Goal: Task Accomplishment & Management: Use online tool/utility

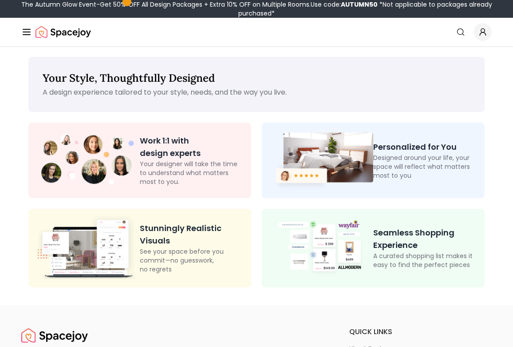
click at [27, 34] on icon "Global" at bounding box center [26, 32] width 11 height 11
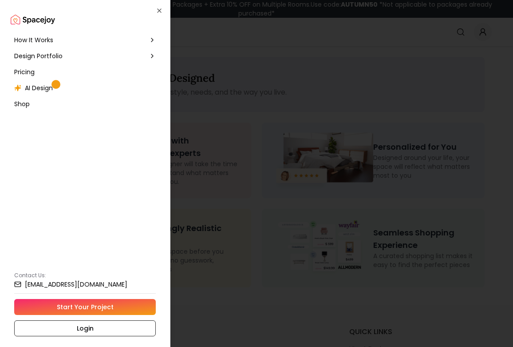
click at [40, 88] on span "AI Design" at bounding box center [39, 87] width 28 height 9
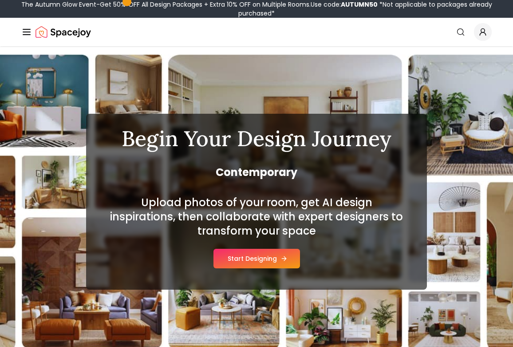
click at [253, 254] on button "Start Designing" at bounding box center [257, 259] width 87 height 20
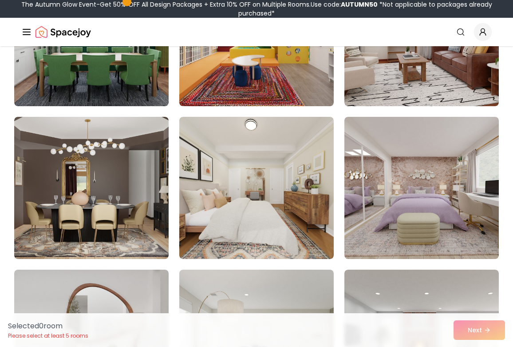
scroll to position [2602, 0]
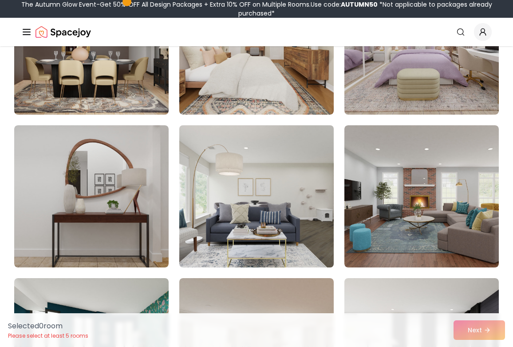
click at [290, 196] on img at bounding box center [256, 196] width 162 height 149
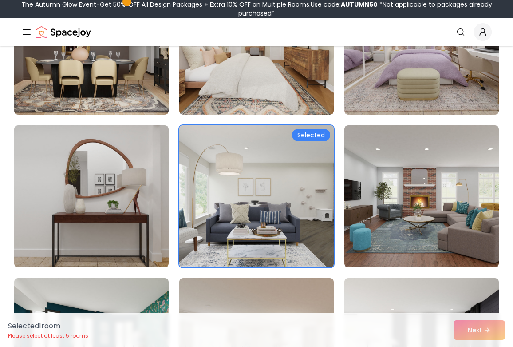
click at [306, 135] on div "Selected" at bounding box center [311, 135] width 38 height 12
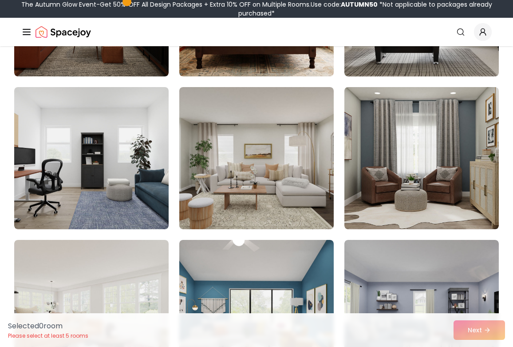
scroll to position [3860, 0]
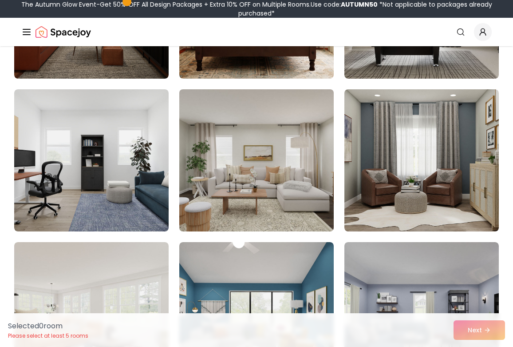
click at [265, 170] on img at bounding box center [256, 160] width 162 height 149
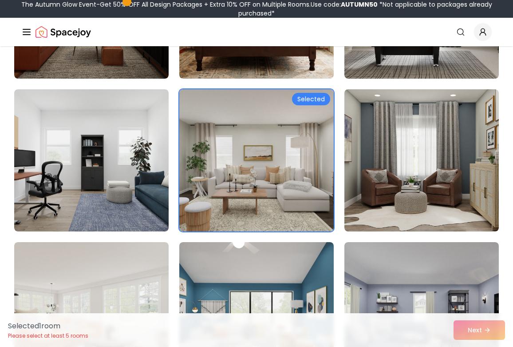
click at [307, 99] on div "Selected" at bounding box center [311, 99] width 38 height 12
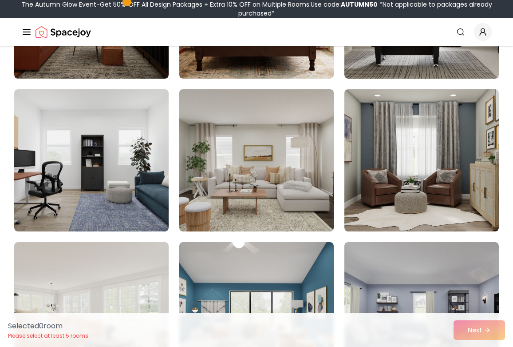
click at [301, 115] on img at bounding box center [256, 160] width 162 height 149
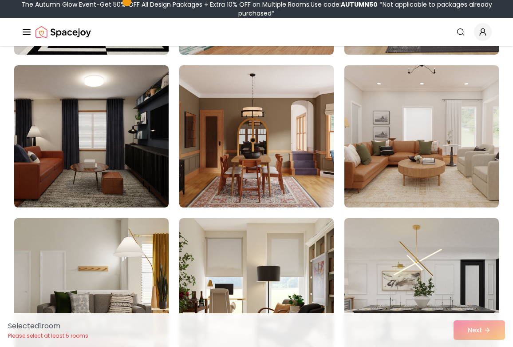
scroll to position [2979, 0]
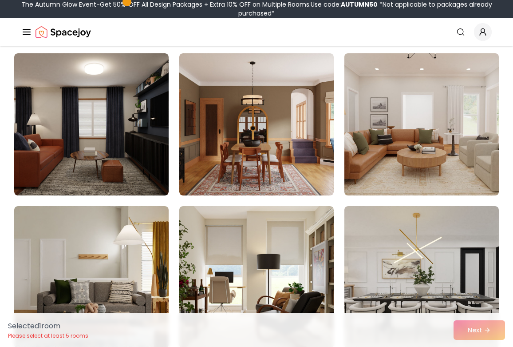
click at [451, 99] on img at bounding box center [421, 124] width 162 height 149
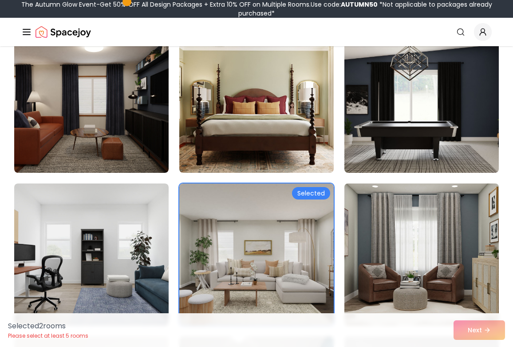
scroll to position [3767, 0]
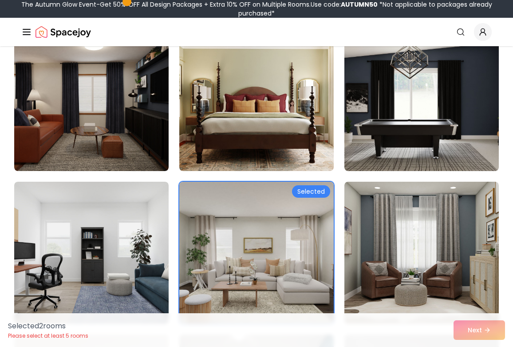
click at [310, 188] on div "Selected" at bounding box center [311, 191] width 38 height 12
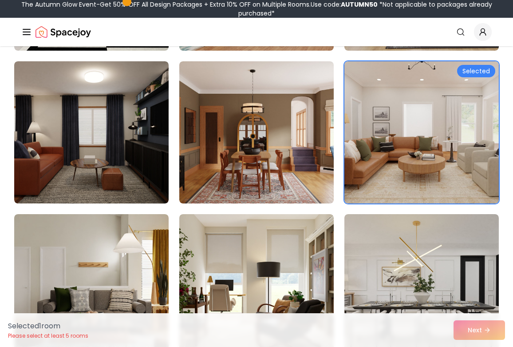
scroll to position [2930, 0]
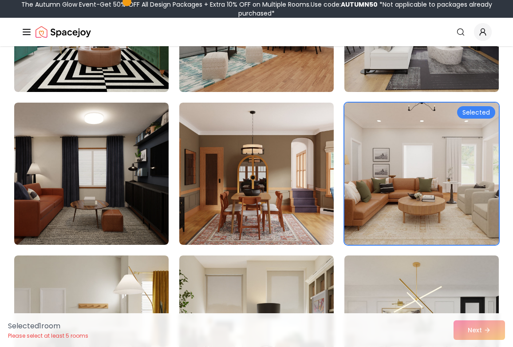
click at [487, 330] on div "Selected 1 room Please select at least 5 rooms Next" at bounding box center [256, 330] width 511 height 34
click at [476, 329] on div "Selected 1 room Please select at least 5 rooms Next" at bounding box center [256, 330] width 511 height 34
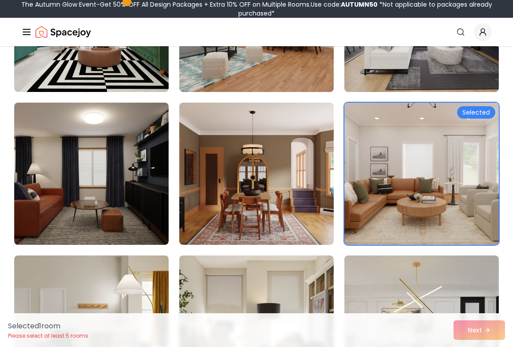
click at [476, 111] on div "Selected" at bounding box center [476, 112] width 38 height 12
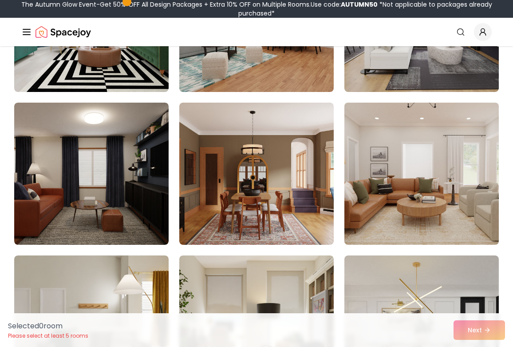
click at [476, 147] on img at bounding box center [421, 173] width 162 height 149
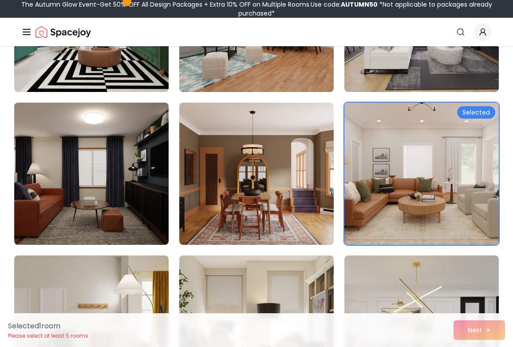
click at [488, 330] on div "Selected 1 room Please select at least 5 rooms Next" at bounding box center [256, 330] width 511 height 34
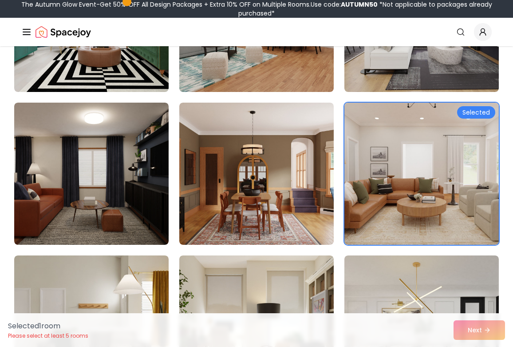
click at [470, 114] on div "Selected" at bounding box center [476, 112] width 38 height 12
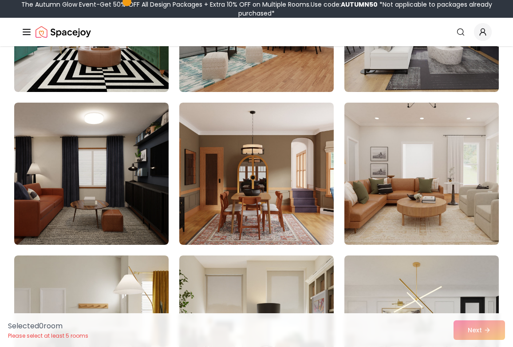
click at [427, 133] on img at bounding box center [421, 173] width 162 height 149
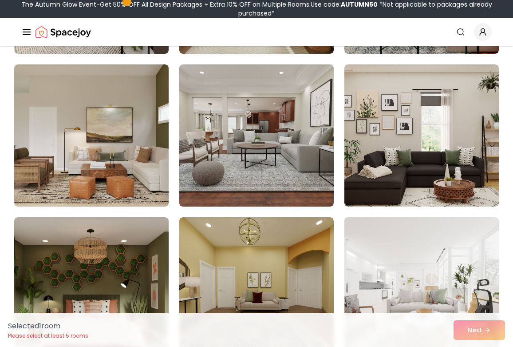
scroll to position [252, 0]
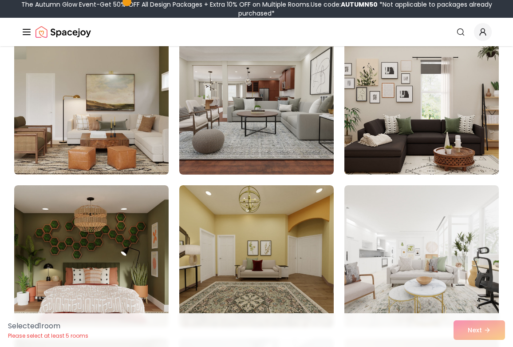
click at [105, 77] on img at bounding box center [91, 103] width 162 height 149
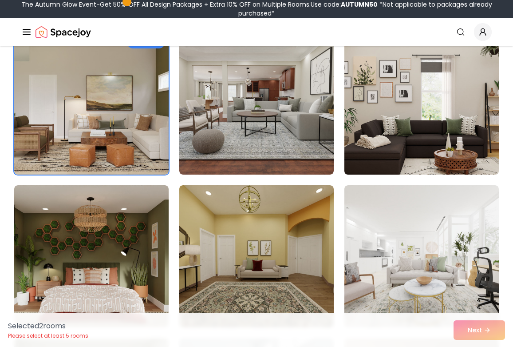
click at [389, 153] on img at bounding box center [421, 103] width 162 height 149
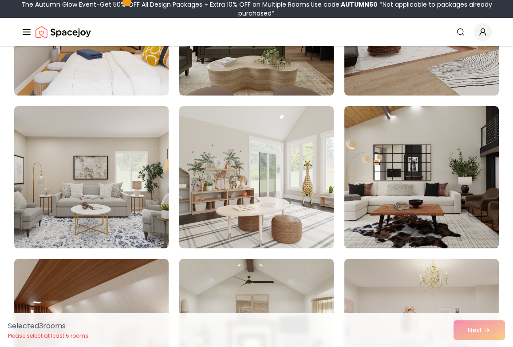
scroll to position [943, 0]
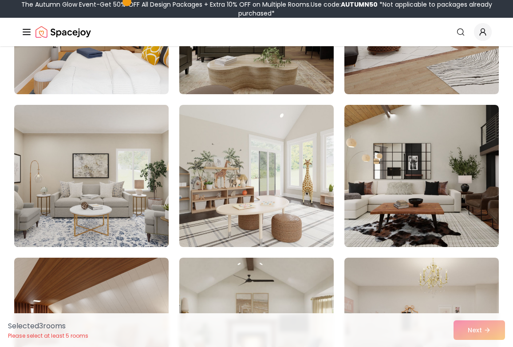
click at [55, 160] on img at bounding box center [91, 175] width 162 height 149
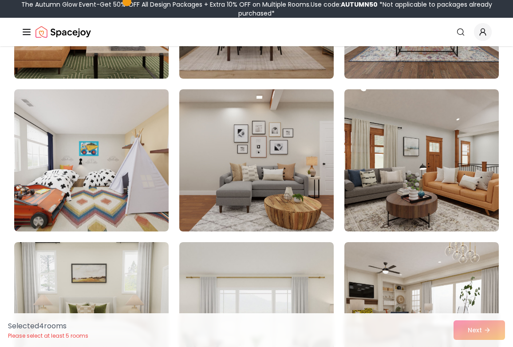
scroll to position [2017, 0]
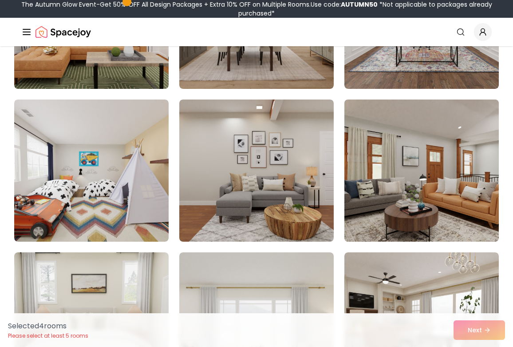
click at [372, 166] on img at bounding box center [421, 170] width 162 height 149
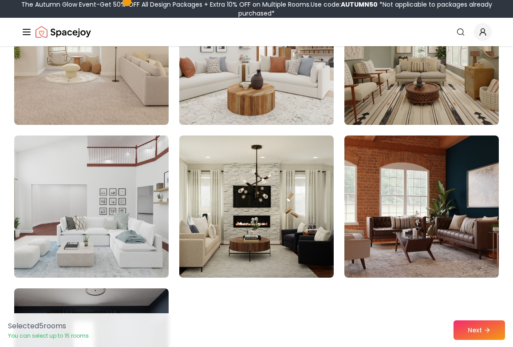
scroll to position [4852, 0]
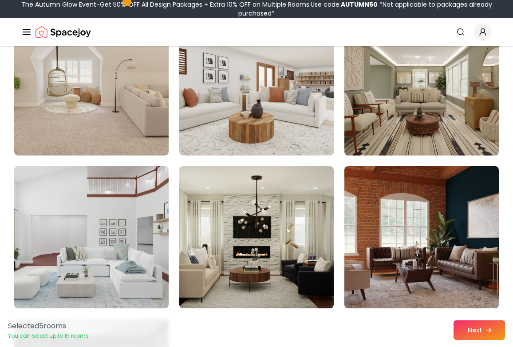
click at [476, 330] on button "Next" at bounding box center [479, 330] width 51 height 20
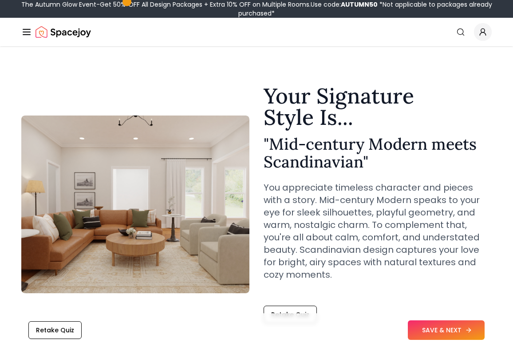
click at [436, 330] on button "SAVE & NEXT" at bounding box center [446, 330] width 77 height 20
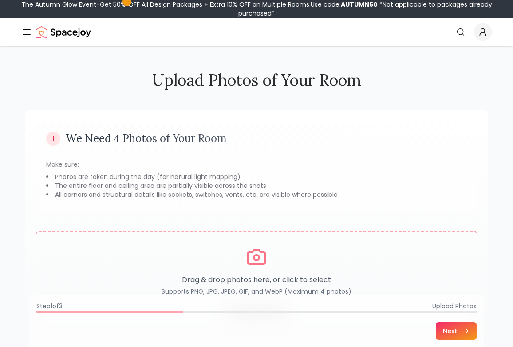
click at [26, 31] on icon "Global" at bounding box center [26, 32] width 11 height 11
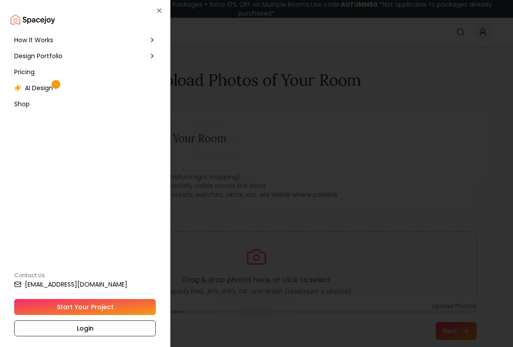
click at [64, 91] on div "AI Design" at bounding box center [85, 88] width 149 height 16
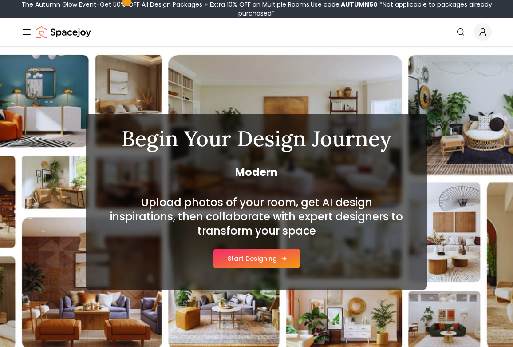
click at [265, 256] on button "Start Designing" at bounding box center [257, 259] width 87 height 20
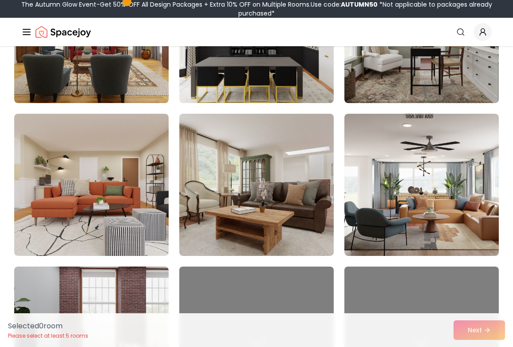
scroll to position [2924, 0]
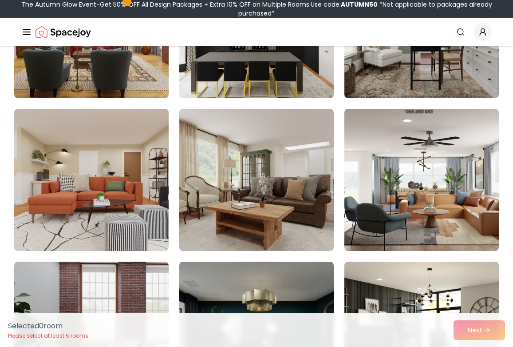
click at [107, 142] on img at bounding box center [91, 179] width 162 height 149
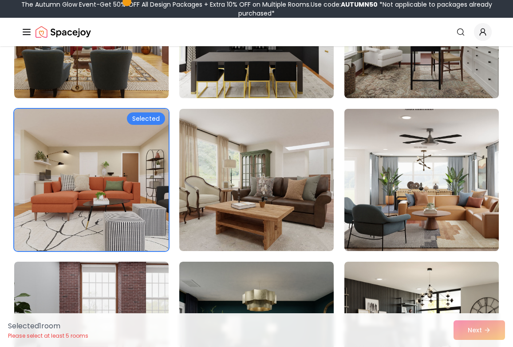
click at [444, 200] on img at bounding box center [421, 179] width 162 height 149
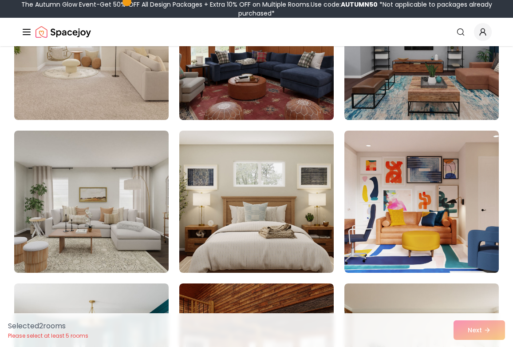
scroll to position [4273, 0]
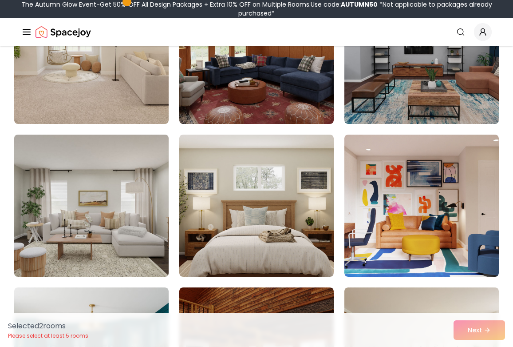
click at [95, 237] on img at bounding box center [91, 205] width 162 height 149
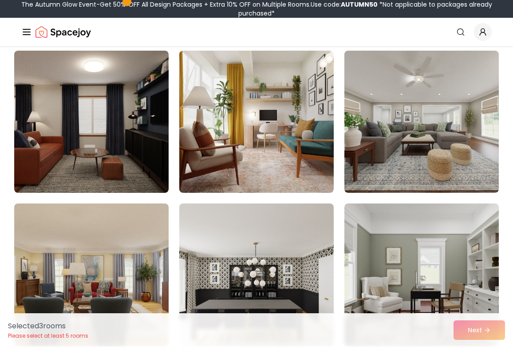
scroll to position [2663, 0]
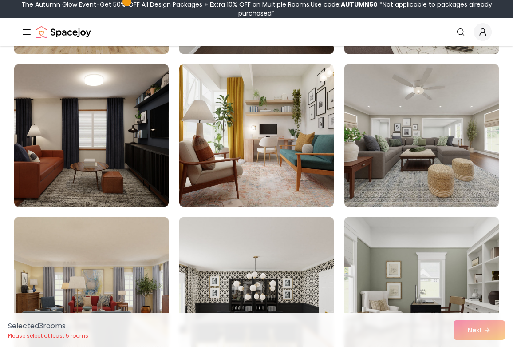
click at [375, 148] on img at bounding box center [421, 135] width 162 height 149
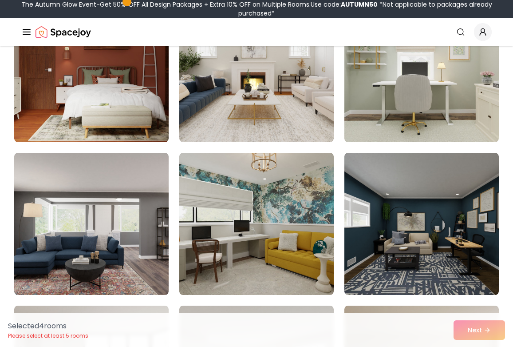
scroll to position [1658, 0]
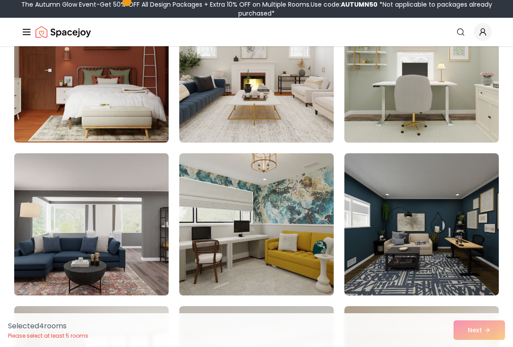
click at [107, 188] on img at bounding box center [91, 224] width 162 height 149
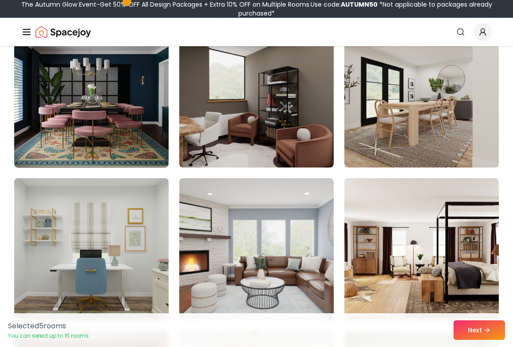
scroll to position [1311, 0]
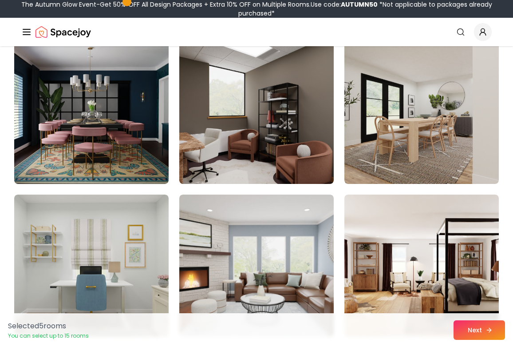
click at [476, 324] on button "Next" at bounding box center [479, 330] width 51 height 20
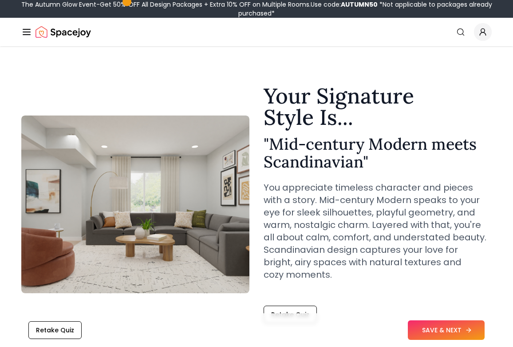
click at [432, 328] on button "SAVE & NEXT" at bounding box center [446, 330] width 77 height 20
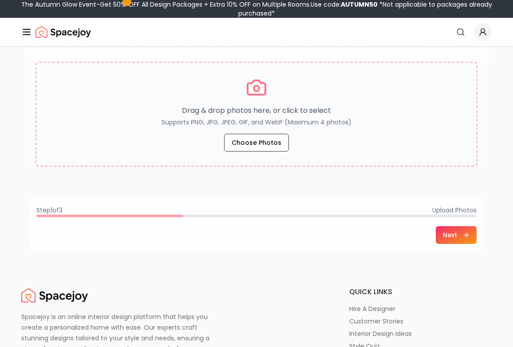
scroll to position [115, 0]
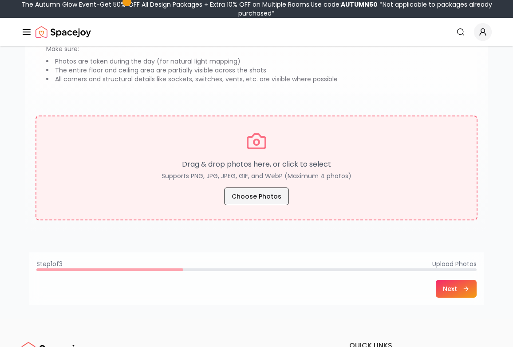
click at [257, 194] on button "Choose Photos" at bounding box center [256, 196] width 65 height 18
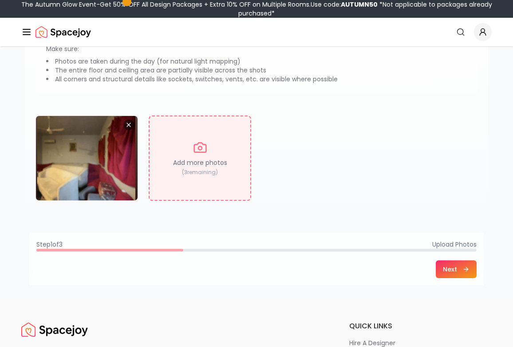
click at [203, 155] on div "Add more photos ( 3 remaining)" at bounding box center [200, 157] width 103 height 85
type input "**********"
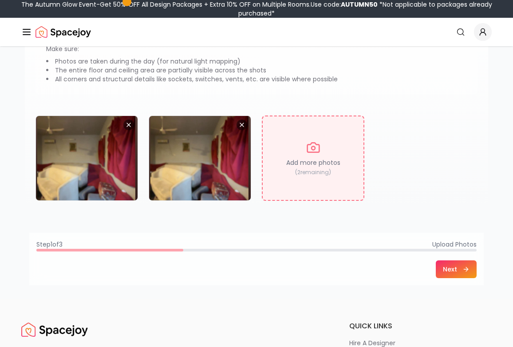
click at [301, 156] on div "Add more photos ( 2 remaining)" at bounding box center [313, 157] width 103 height 85
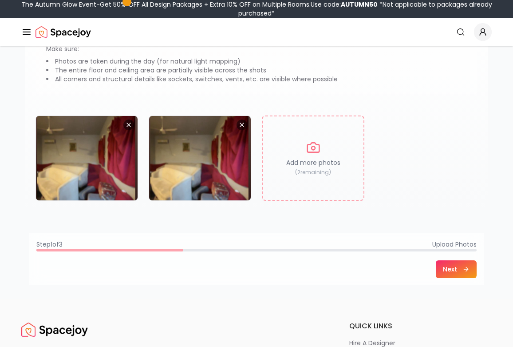
type input "**********"
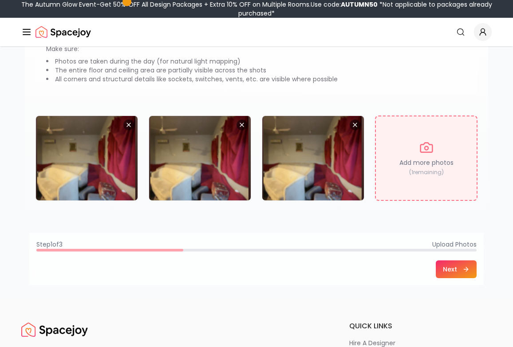
click at [417, 154] on div "Add more photos ( 1 remaining)" at bounding box center [426, 157] width 103 height 85
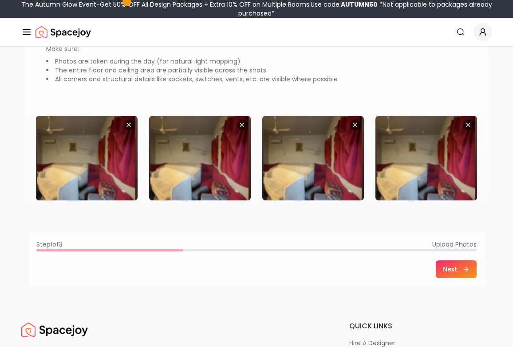
click at [467, 269] on icon at bounding box center [466, 268] width 7 height 7
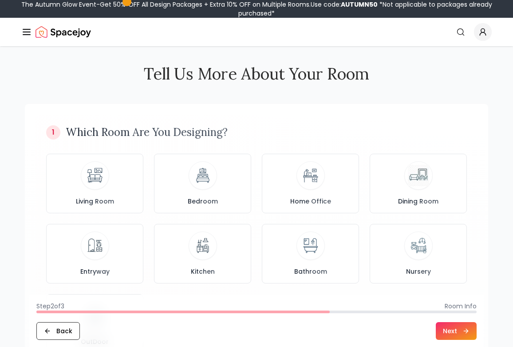
scroll to position [0, 0]
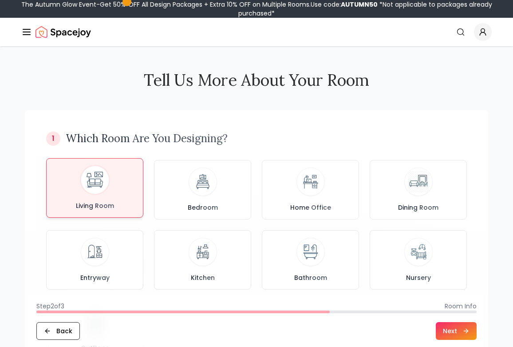
click at [117, 170] on div "Living Room" at bounding box center [95, 188] width 82 height 44
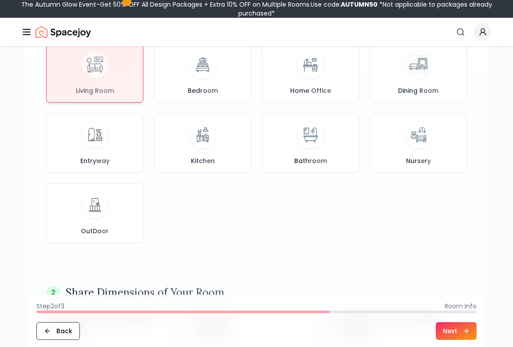
scroll to position [137, 0]
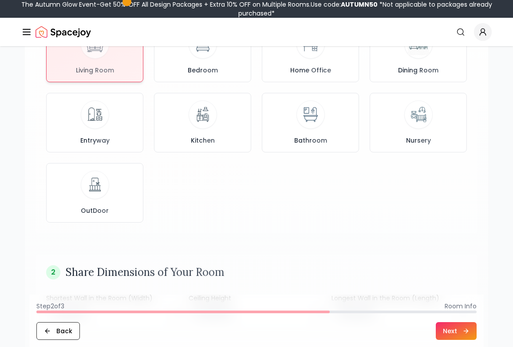
click at [461, 324] on button "Next" at bounding box center [456, 331] width 41 height 18
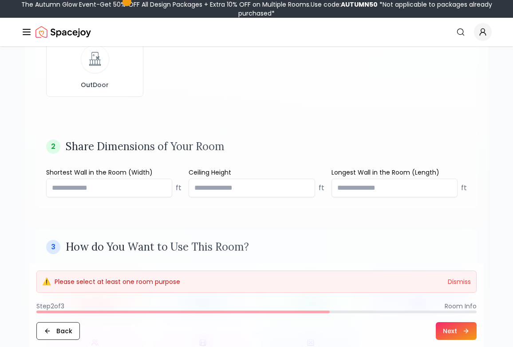
scroll to position [285, 0]
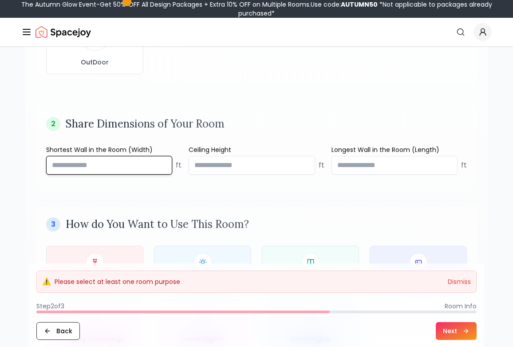
click at [105, 166] on input "number" at bounding box center [109, 165] width 126 height 19
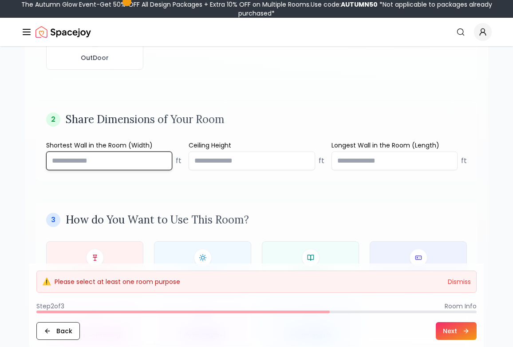
scroll to position [281, 0]
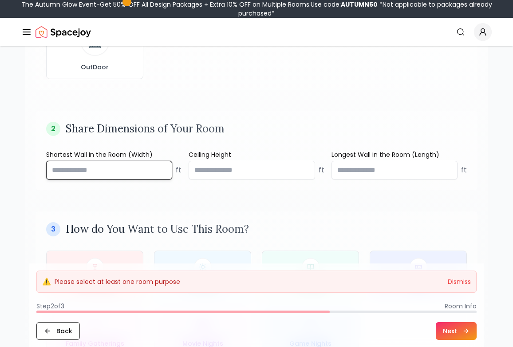
paste input "*****"
type input "*****"
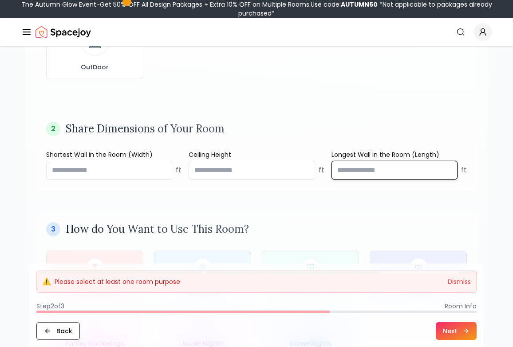
click at [355, 167] on input "number" at bounding box center [395, 170] width 126 height 19
paste input "*****"
type input "*****"
click at [317, 201] on div "1 Which Room Are You Designing? Living Room Bedroom Home Office Dining Room Ent…" at bounding box center [256, 103] width 463 height 547
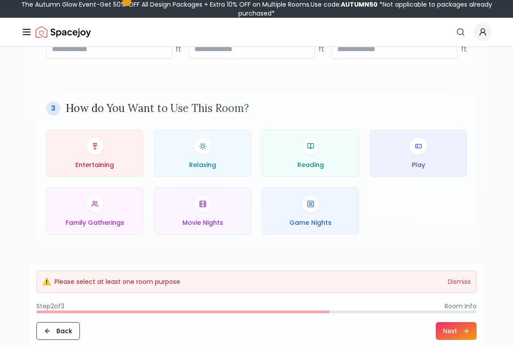
scroll to position [400, 0]
click at [112, 217] on div "Family Gatherings" at bounding box center [95, 211] width 82 height 32
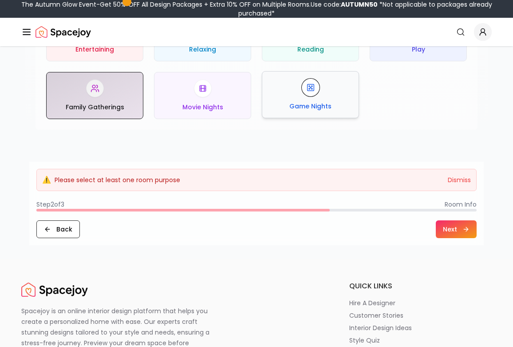
scroll to position [528, 0]
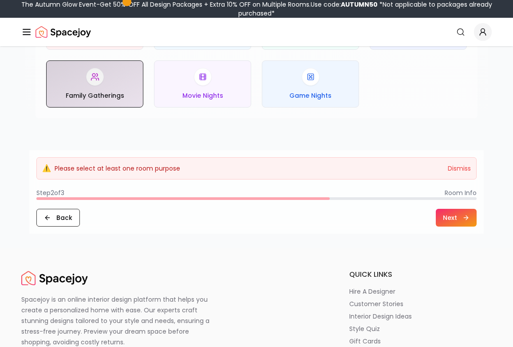
click at [452, 214] on button "Next" at bounding box center [456, 218] width 41 height 18
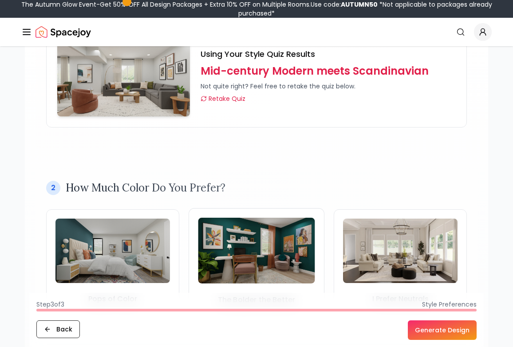
scroll to position [78, 0]
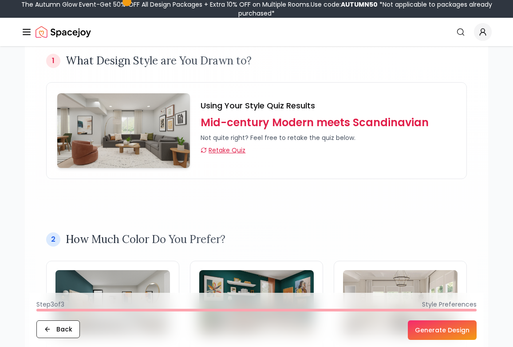
click at [213, 149] on link "Retake Quiz" at bounding box center [223, 150] width 45 height 9
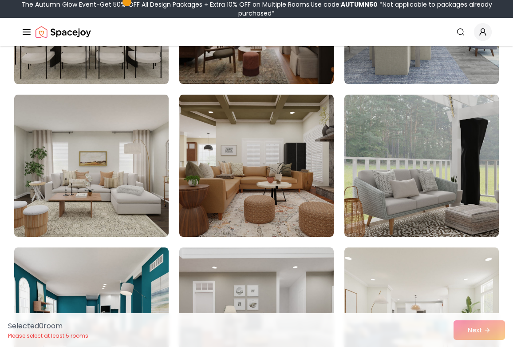
scroll to position [190, 0]
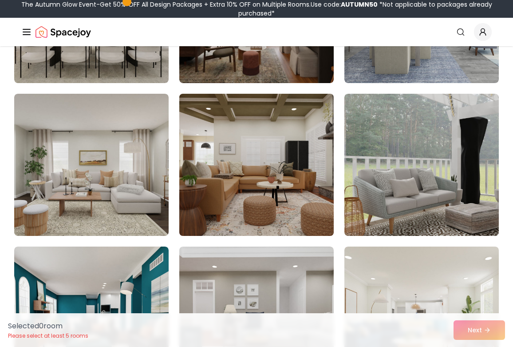
click at [228, 202] on img at bounding box center [256, 164] width 162 height 149
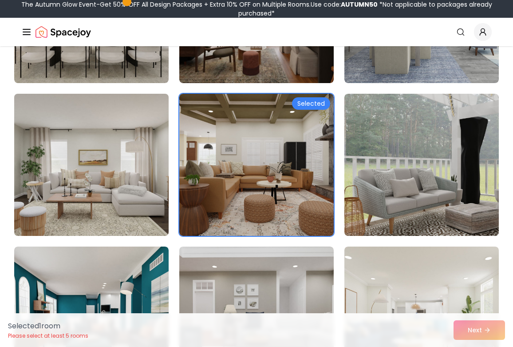
click at [115, 196] on img at bounding box center [91, 164] width 162 height 149
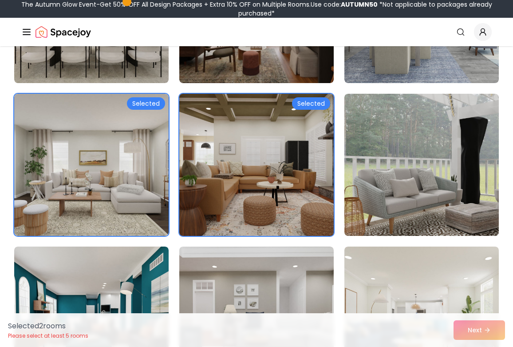
click at [215, 173] on img at bounding box center [256, 164] width 162 height 149
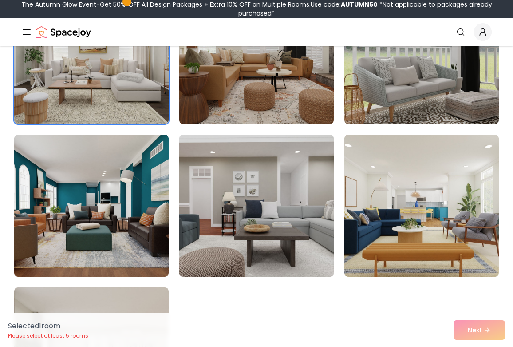
scroll to position [327, 0]
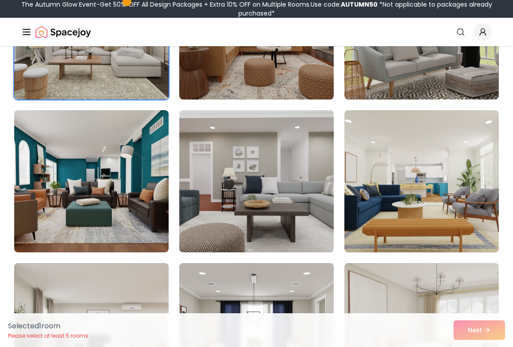
click at [228, 190] on img at bounding box center [256, 181] width 162 height 149
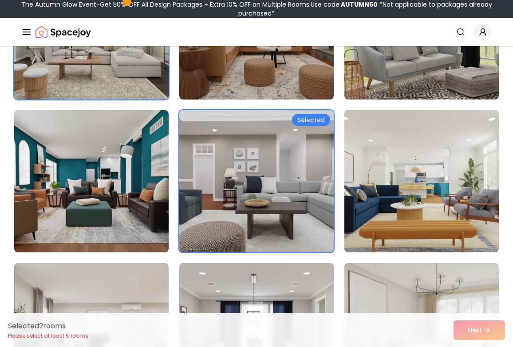
click at [380, 188] on img at bounding box center [421, 181] width 162 height 149
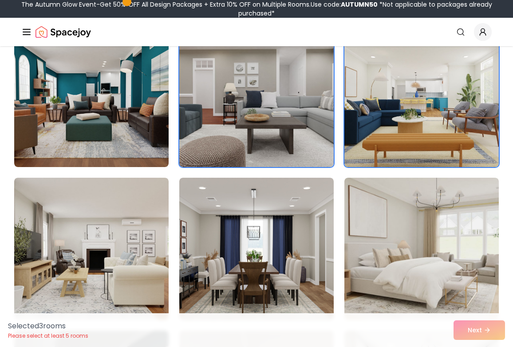
scroll to position [404, 0]
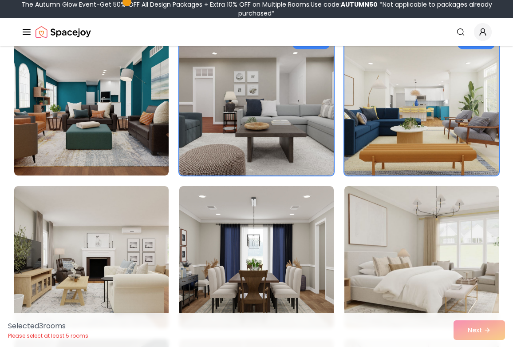
click at [378, 129] on img at bounding box center [421, 104] width 162 height 149
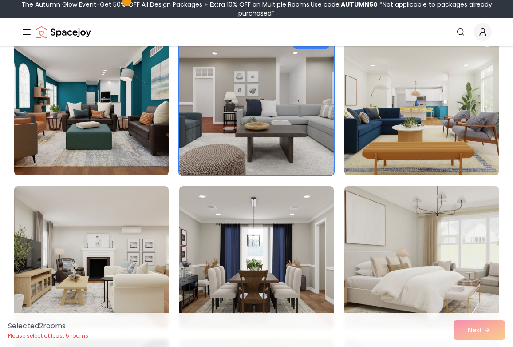
click at [364, 233] on img at bounding box center [421, 256] width 162 height 149
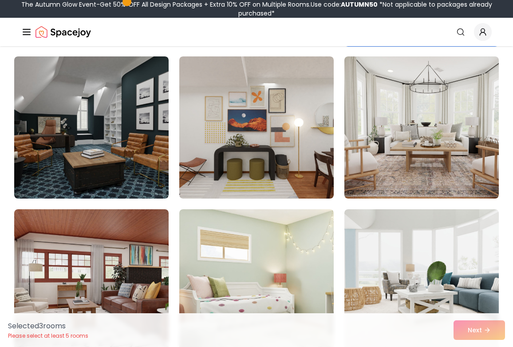
scroll to position [762, 0]
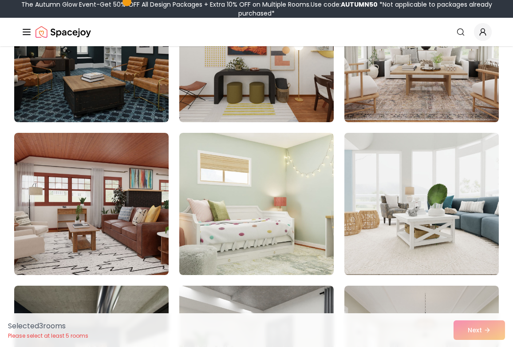
click at [445, 204] on img at bounding box center [421, 203] width 162 height 149
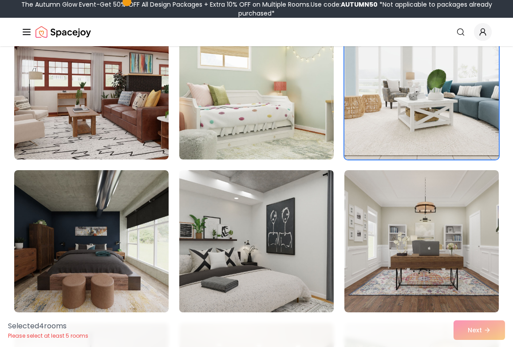
scroll to position [843, 0]
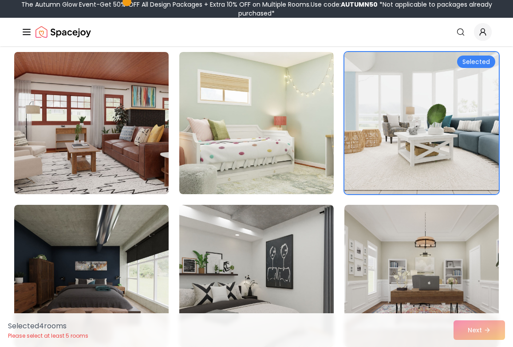
click at [102, 170] on img at bounding box center [91, 122] width 162 height 149
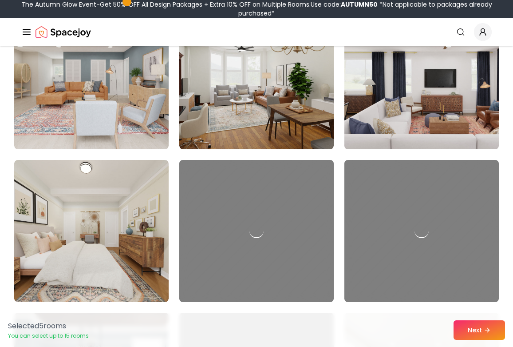
scroll to position [1963, 0]
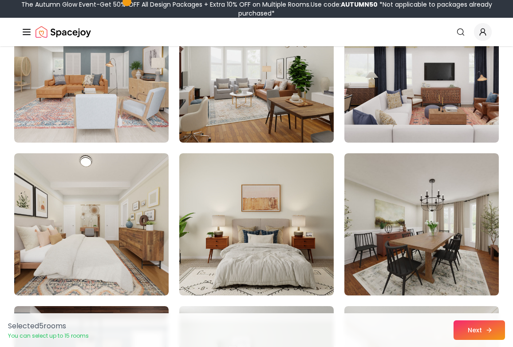
click at [471, 331] on button "Next" at bounding box center [479, 330] width 51 height 20
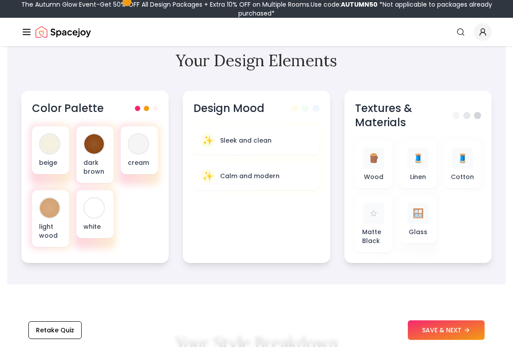
scroll to position [330, 0]
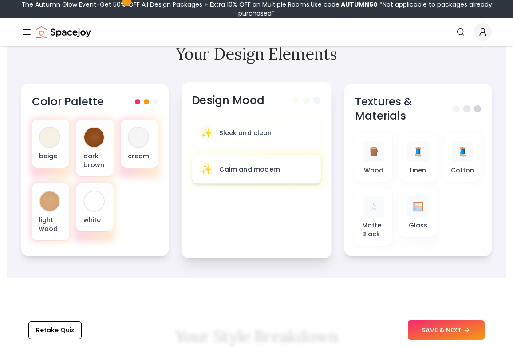
click at [250, 165] on p "Calm and modern" at bounding box center [249, 169] width 61 height 9
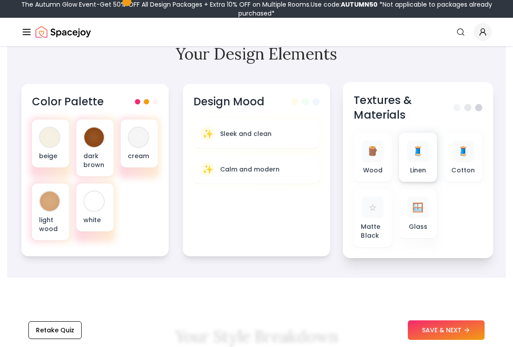
click at [426, 166] on p "Linen" at bounding box center [418, 170] width 16 height 9
click at [418, 145] on span "🧵" at bounding box center [418, 151] width 12 height 13
click at [412, 140] on div "🧵" at bounding box center [419, 151] width 22 height 22
click at [423, 140] on div "🧵" at bounding box center [419, 151] width 22 height 22
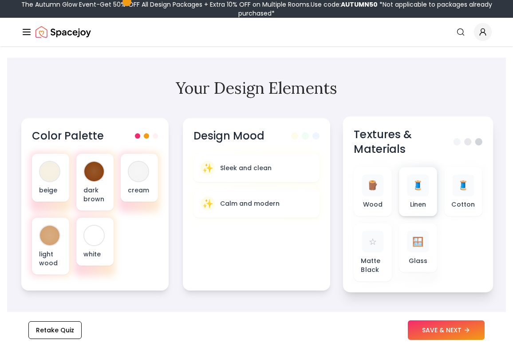
scroll to position [294, 0]
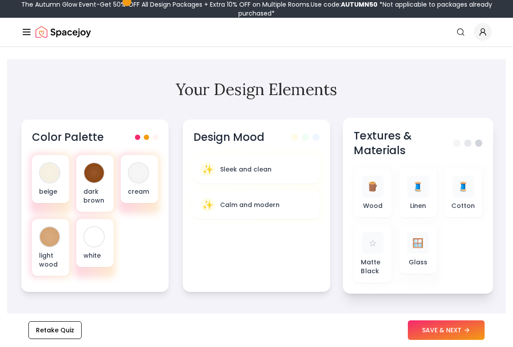
click at [465, 139] on span at bounding box center [467, 142] width 7 height 7
click at [468, 139] on span at bounding box center [467, 142] width 7 height 7
click at [476, 139] on span at bounding box center [478, 142] width 7 height 7
click at [467, 139] on span at bounding box center [467, 142] width 7 height 7
click at [460, 139] on span at bounding box center [457, 142] width 7 height 7
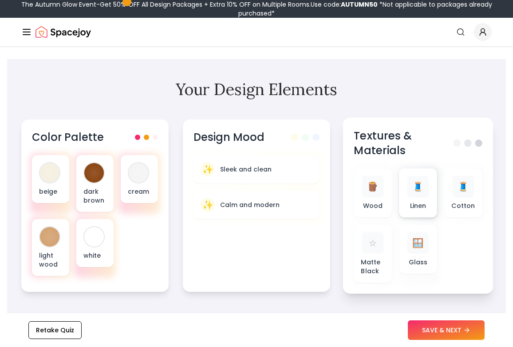
click at [427, 176] on div "🧵" at bounding box center [419, 187] width 22 height 22
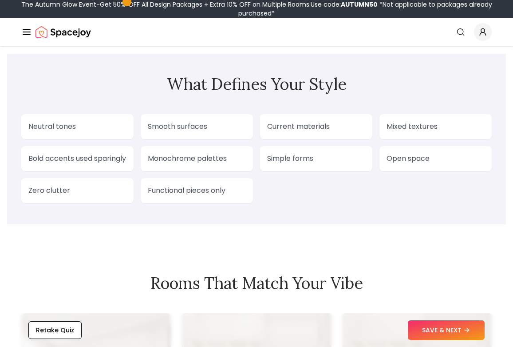
scroll to position [830, 0]
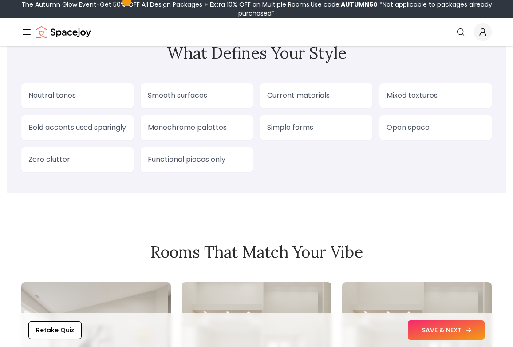
click at [454, 327] on button "SAVE & NEXT" at bounding box center [446, 330] width 77 height 20
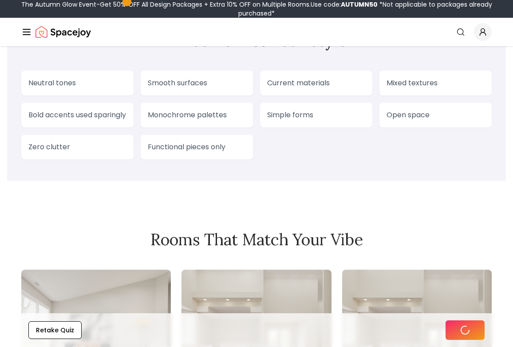
scroll to position [842, 0]
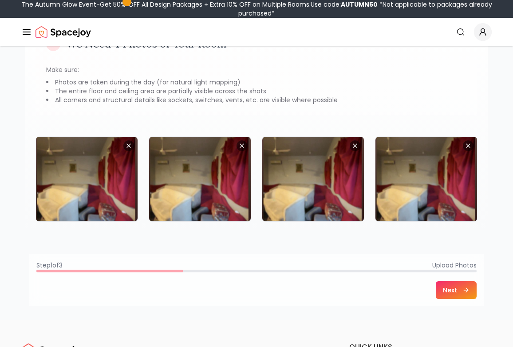
scroll to position [172, 0]
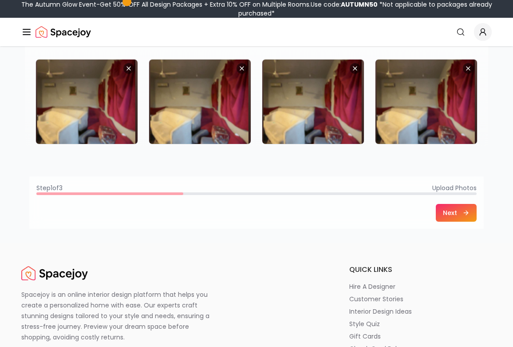
click at [462, 214] on button "Next" at bounding box center [456, 213] width 41 height 18
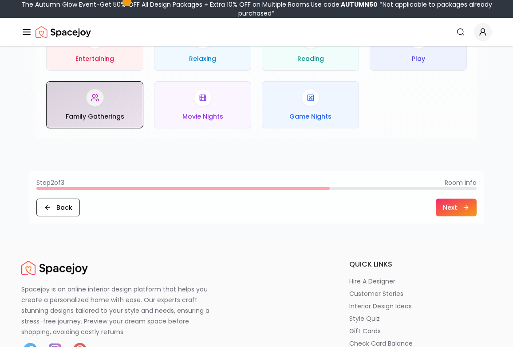
scroll to position [582, 0]
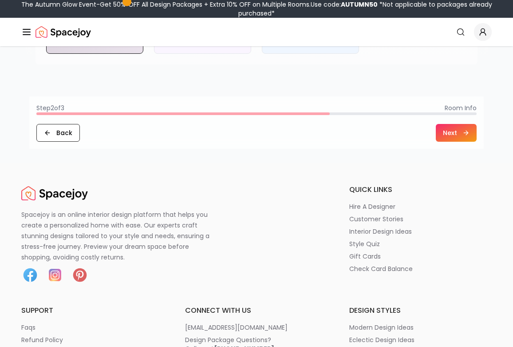
click at [451, 133] on button "Next" at bounding box center [456, 133] width 41 height 18
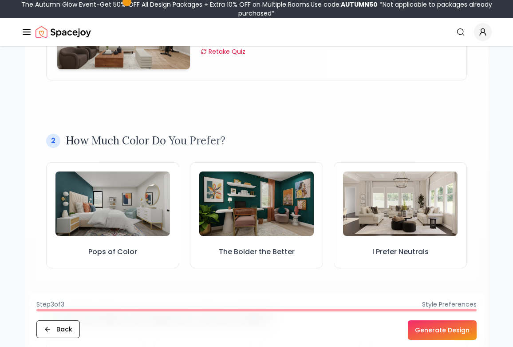
scroll to position [192, 0]
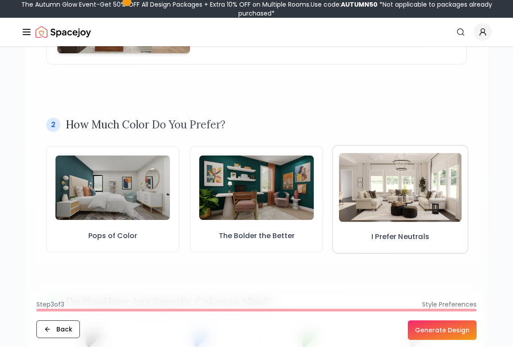
click at [368, 197] on img at bounding box center [400, 187] width 123 height 69
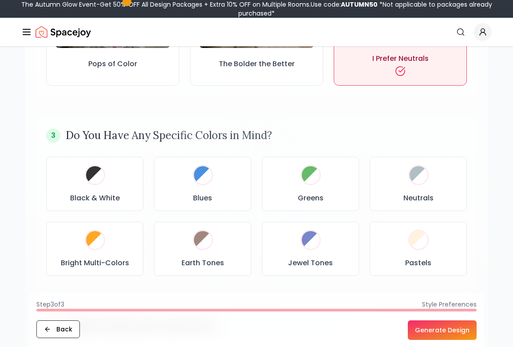
scroll to position [399, 0]
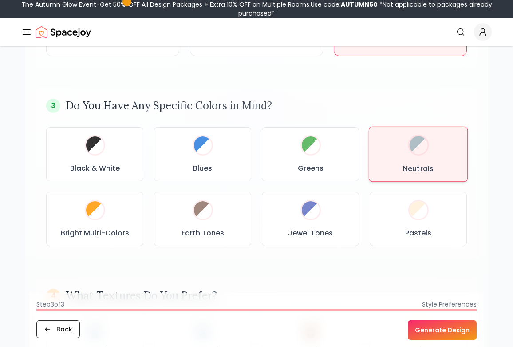
click at [411, 161] on div "Neutrals" at bounding box center [418, 155] width 84 height 40
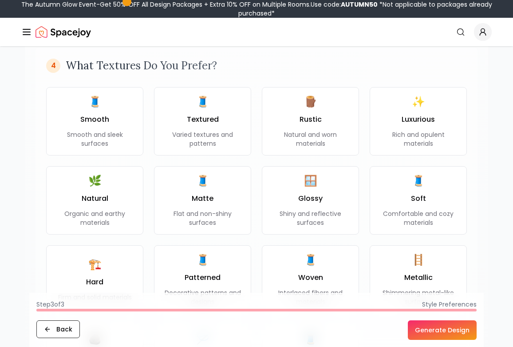
scroll to position [641, 0]
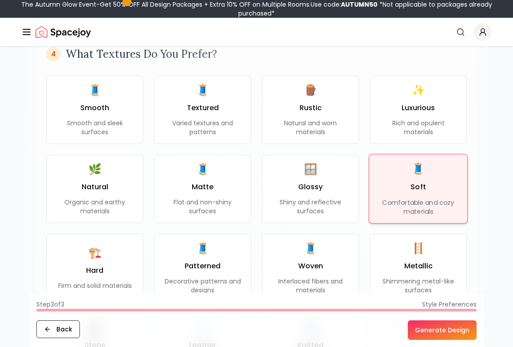
click at [384, 181] on div "🧵 Soft Comfortable and cozy materials" at bounding box center [418, 189] width 84 height 54
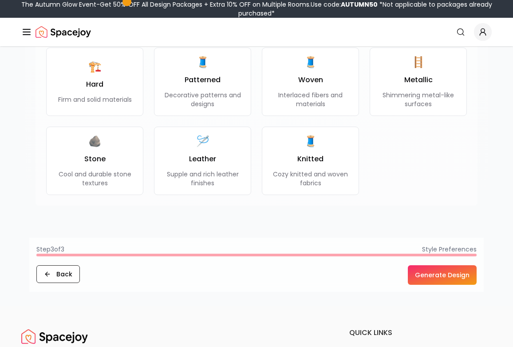
scroll to position [925, 0]
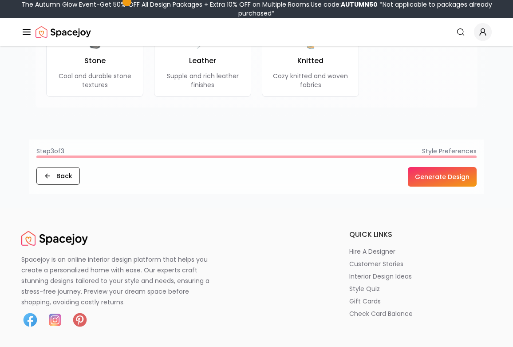
click at [440, 182] on button "Generate Design" at bounding box center [442, 177] width 69 height 20
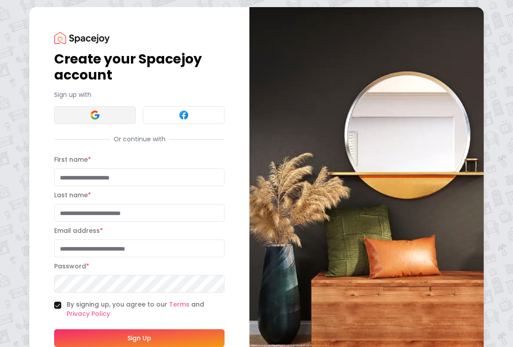
click at [117, 115] on button at bounding box center [95, 115] width 82 height 18
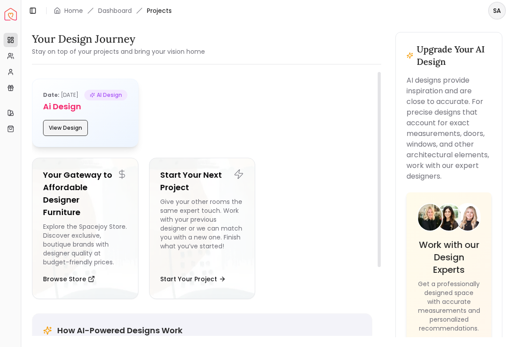
click at [71, 136] on button "View Design" at bounding box center [65, 128] width 45 height 16
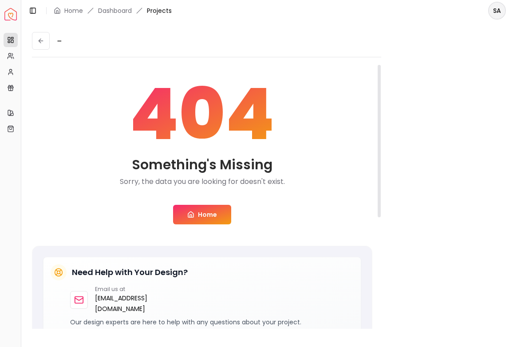
click at [198, 216] on link "Home" at bounding box center [202, 215] width 58 height 20
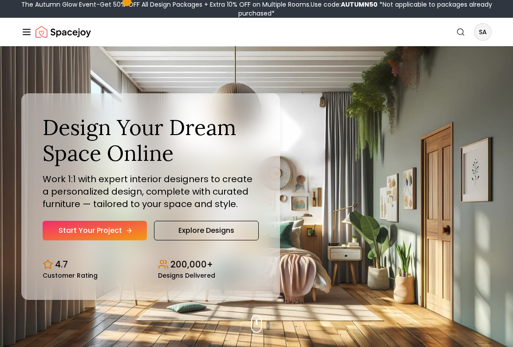
click at [114, 233] on link "Start Your Project" at bounding box center [95, 231] width 104 height 20
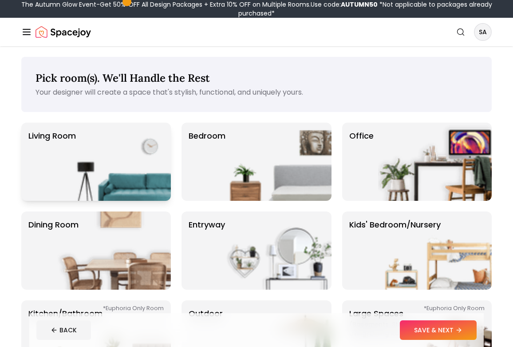
click at [124, 150] on img at bounding box center [114, 162] width 114 height 78
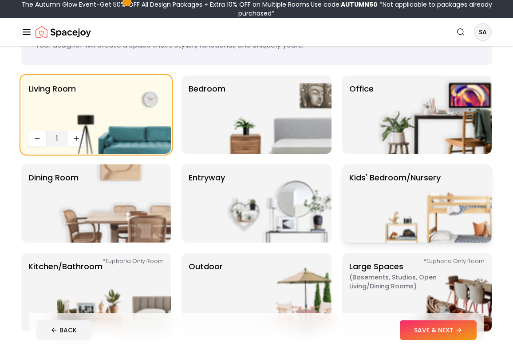
scroll to position [53, 0]
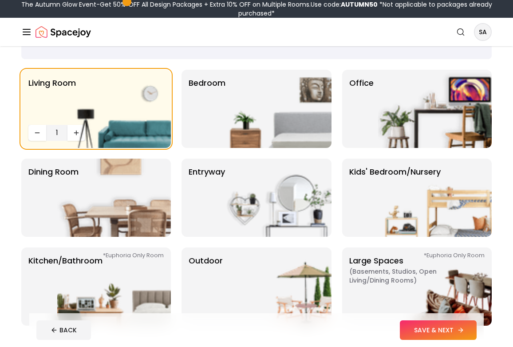
click at [422, 327] on button "SAVE & NEXT" at bounding box center [438, 330] width 77 height 20
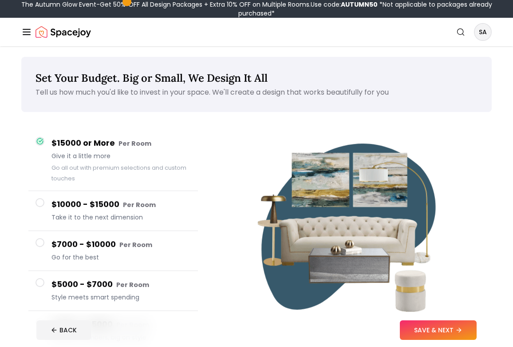
click at [24, 32] on icon "Global" at bounding box center [26, 32] width 11 height 11
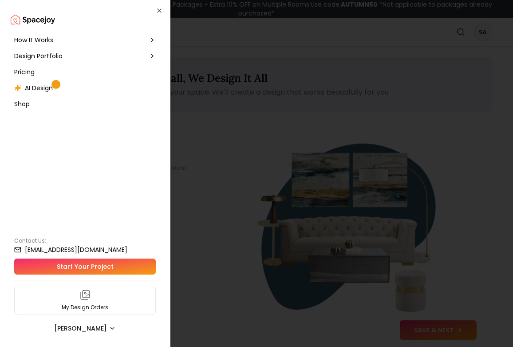
click at [67, 87] on div "AI Design" at bounding box center [85, 88] width 149 height 16
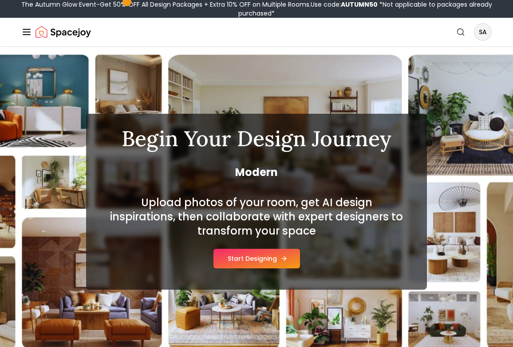
click at [262, 257] on button "Start Designing" at bounding box center [257, 259] width 87 height 20
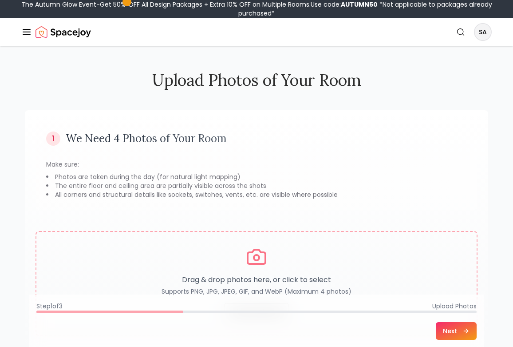
scroll to position [30, 0]
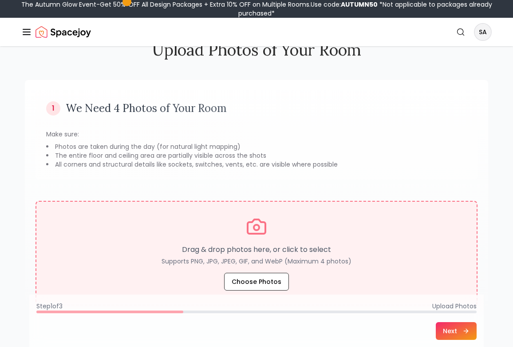
click at [238, 272] on div "Drag & drop photos here, or click to select Supports PNG, JPG, JPEG, GIF, and W…" at bounding box center [257, 253] width 412 height 75
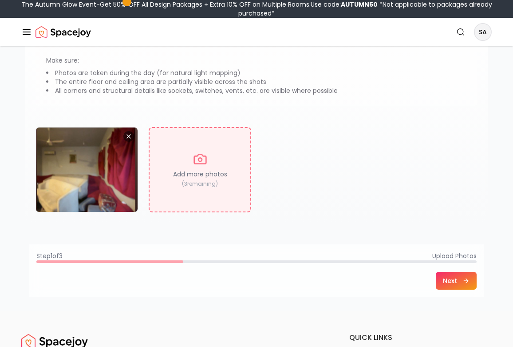
scroll to position [107, 0]
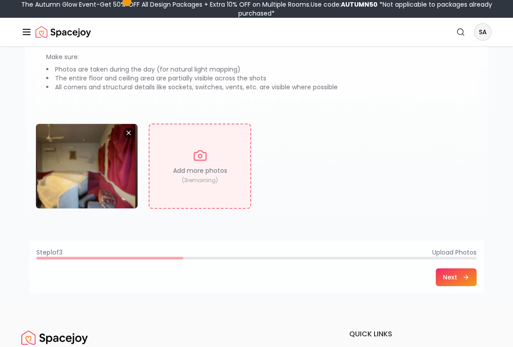
click at [194, 144] on div "Add more photos ( 3 remaining)" at bounding box center [200, 165] width 103 height 85
type input "**********"
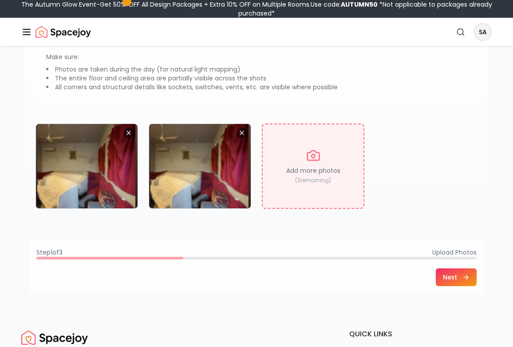
click at [289, 191] on div "Add more photos ( 2 remaining)" at bounding box center [313, 165] width 103 height 85
type input "**********"
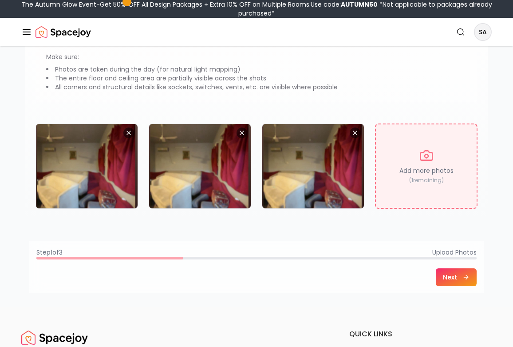
click at [421, 170] on p "Add more photos" at bounding box center [427, 170] width 54 height 9
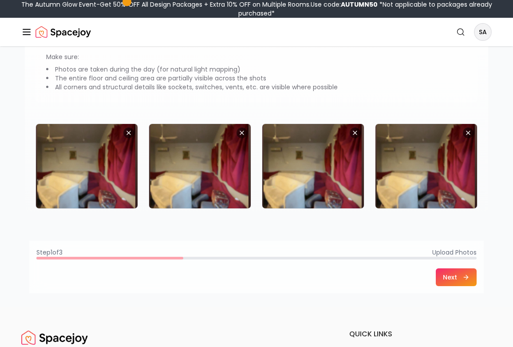
click at [451, 276] on button "Next" at bounding box center [456, 277] width 41 height 18
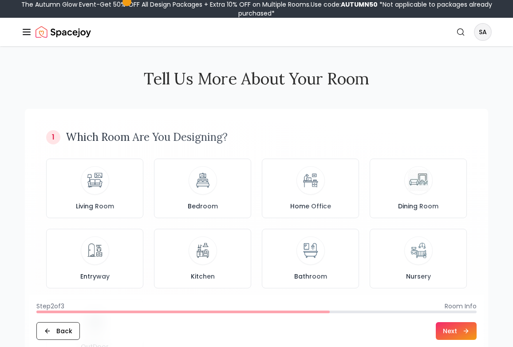
scroll to position [0, 0]
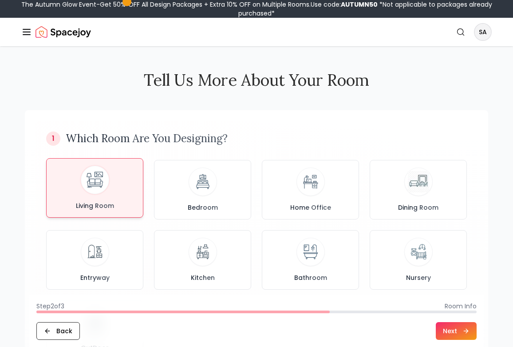
click at [111, 182] on div "Living Room" at bounding box center [95, 188] width 82 height 44
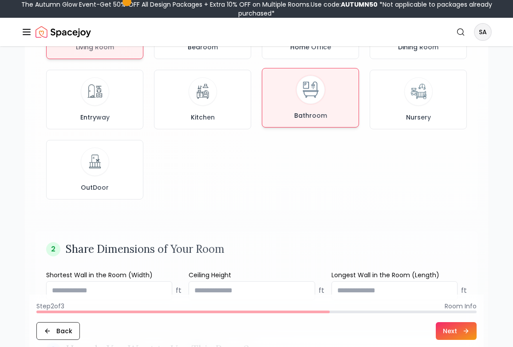
scroll to position [279, 0]
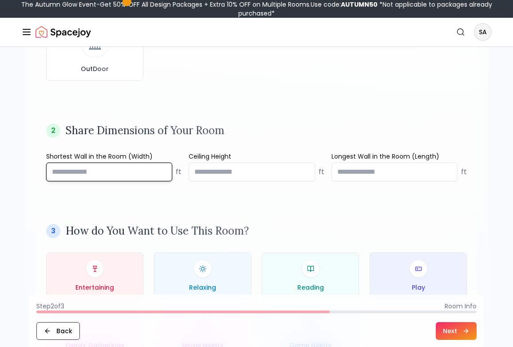
click at [86, 176] on input "number" at bounding box center [109, 171] width 126 height 19
type input "*****"
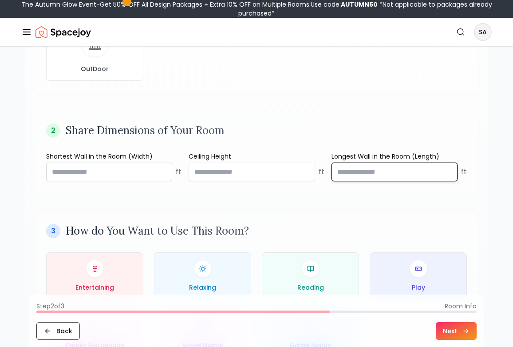
type input "*****"
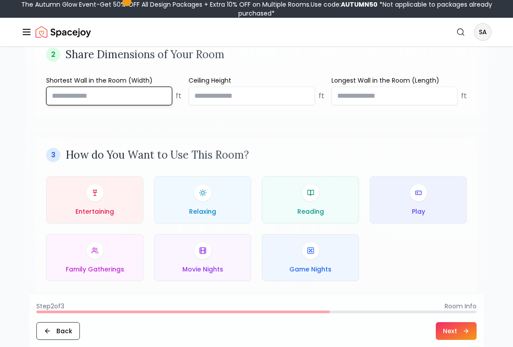
scroll to position [370, 0]
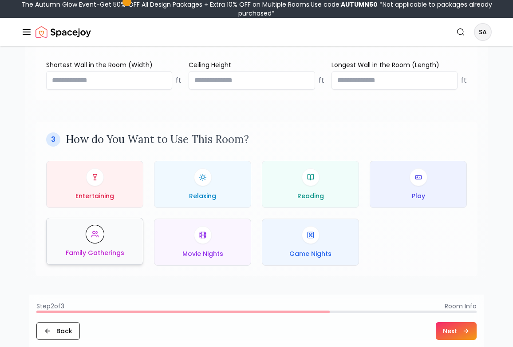
click at [127, 246] on div "Family Gatherings" at bounding box center [95, 241] width 82 height 32
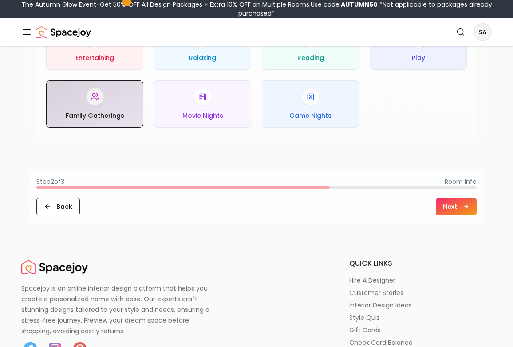
click at [447, 201] on button "Next" at bounding box center [456, 207] width 41 height 18
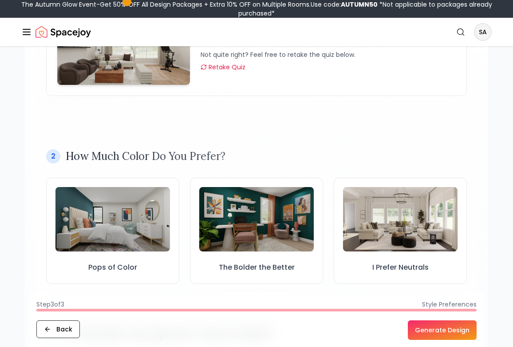
scroll to position [207, 0]
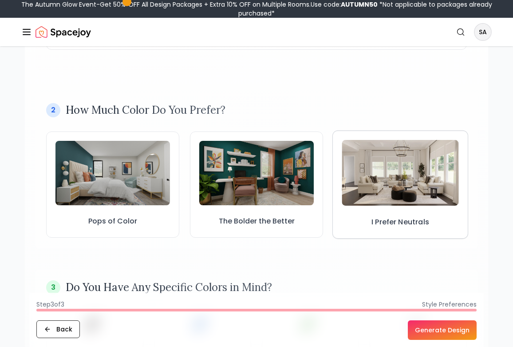
click at [427, 218] on h3 "I Prefer Neutrals" at bounding box center [401, 222] width 58 height 11
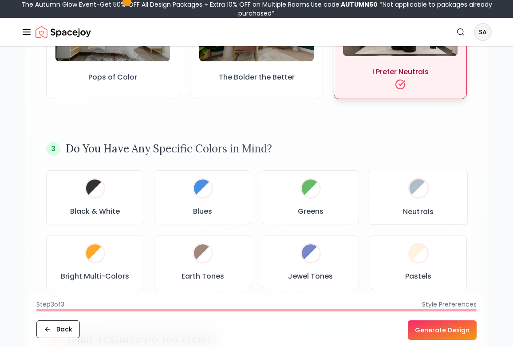
scroll to position [395, 0]
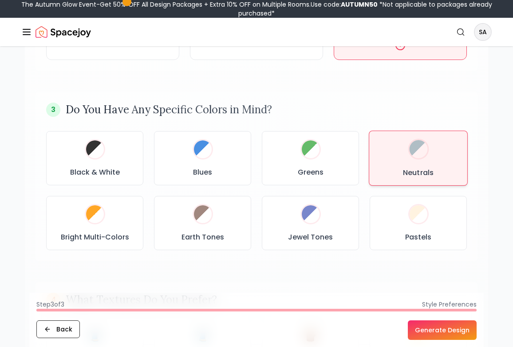
click at [387, 169] on div "Neutrals" at bounding box center [417, 158] width 83 height 40
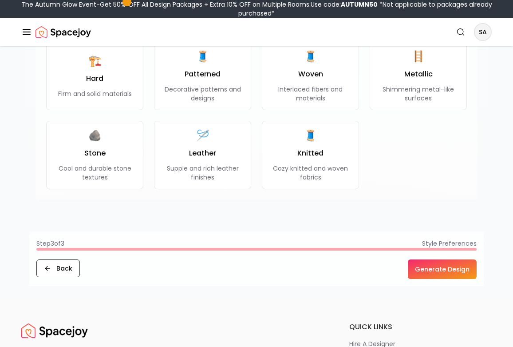
scroll to position [850, 0]
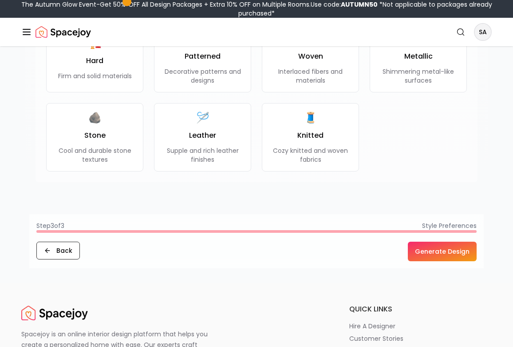
click at [421, 253] on button "Generate Design" at bounding box center [442, 251] width 69 height 20
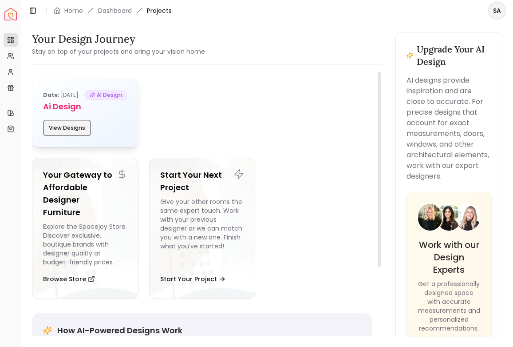
click at [78, 134] on button "View Designs" at bounding box center [67, 128] width 48 height 16
click at [71, 135] on button "View Designs" at bounding box center [67, 128] width 48 height 16
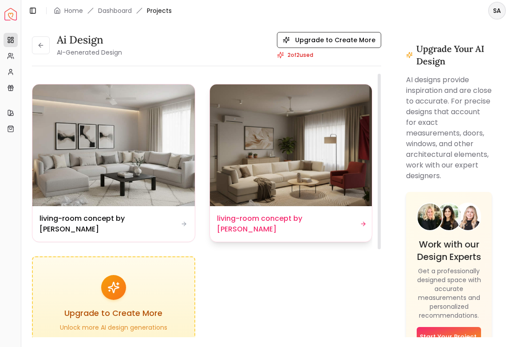
click at [277, 229] on div "Design Name living-room concept by [PERSON_NAME]" at bounding box center [291, 224] width 162 height 36
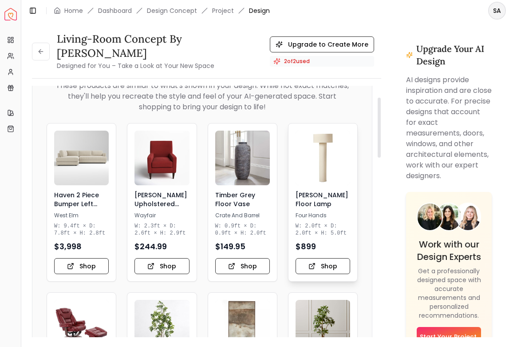
scroll to position [50, 0]
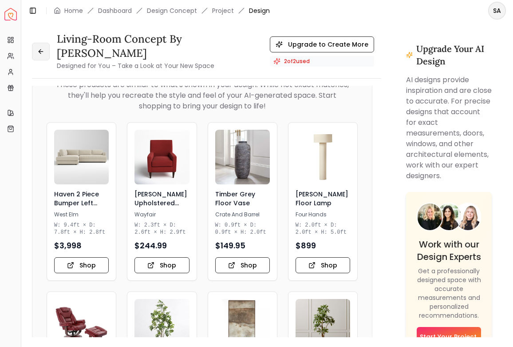
click at [44, 44] on button at bounding box center [41, 52] width 18 height 18
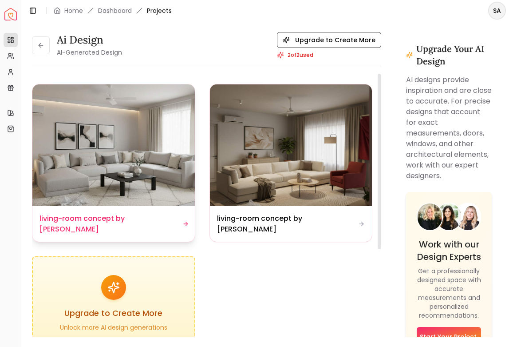
click at [182, 220] on icon at bounding box center [185, 223] width 7 height 7
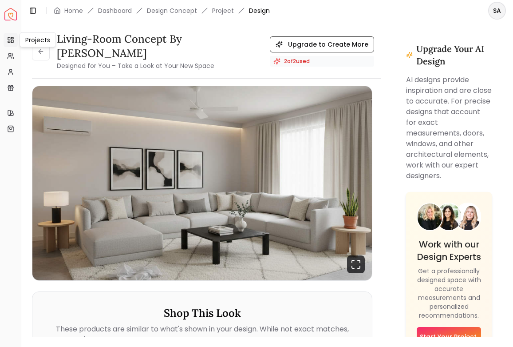
click at [7, 43] on icon at bounding box center [10, 39] width 7 height 7
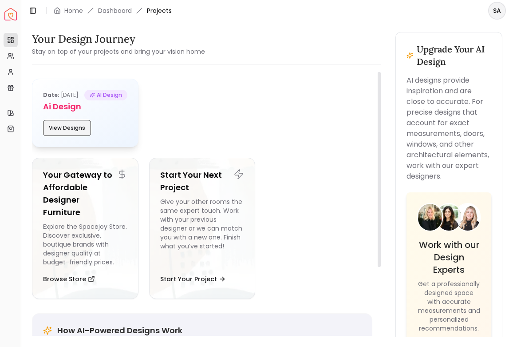
click at [65, 135] on button "View Designs" at bounding box center [67, 128] width 48 height 16
